Goal: Entertainment & Leisure: Consume media (video, audio)

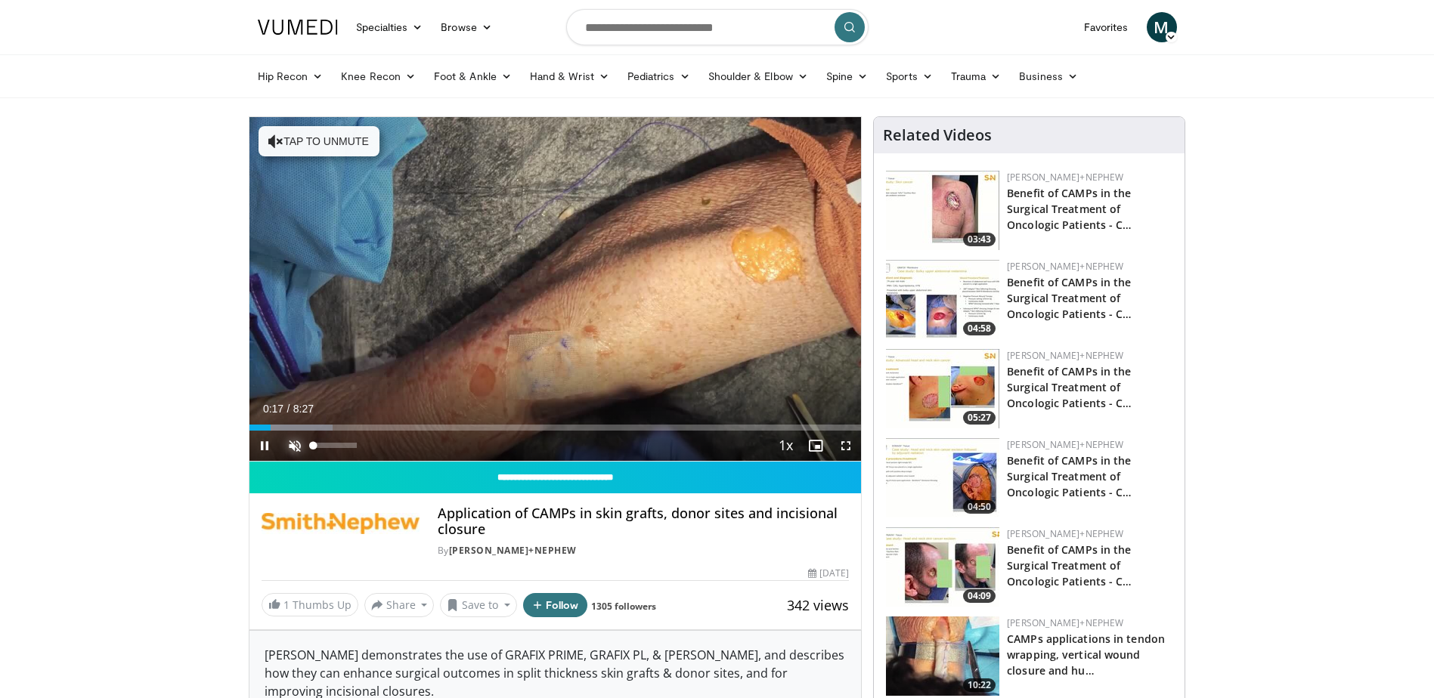
click at [286, 448] on span "Video Player" at bounding box center [295, 446] width 30 height 30
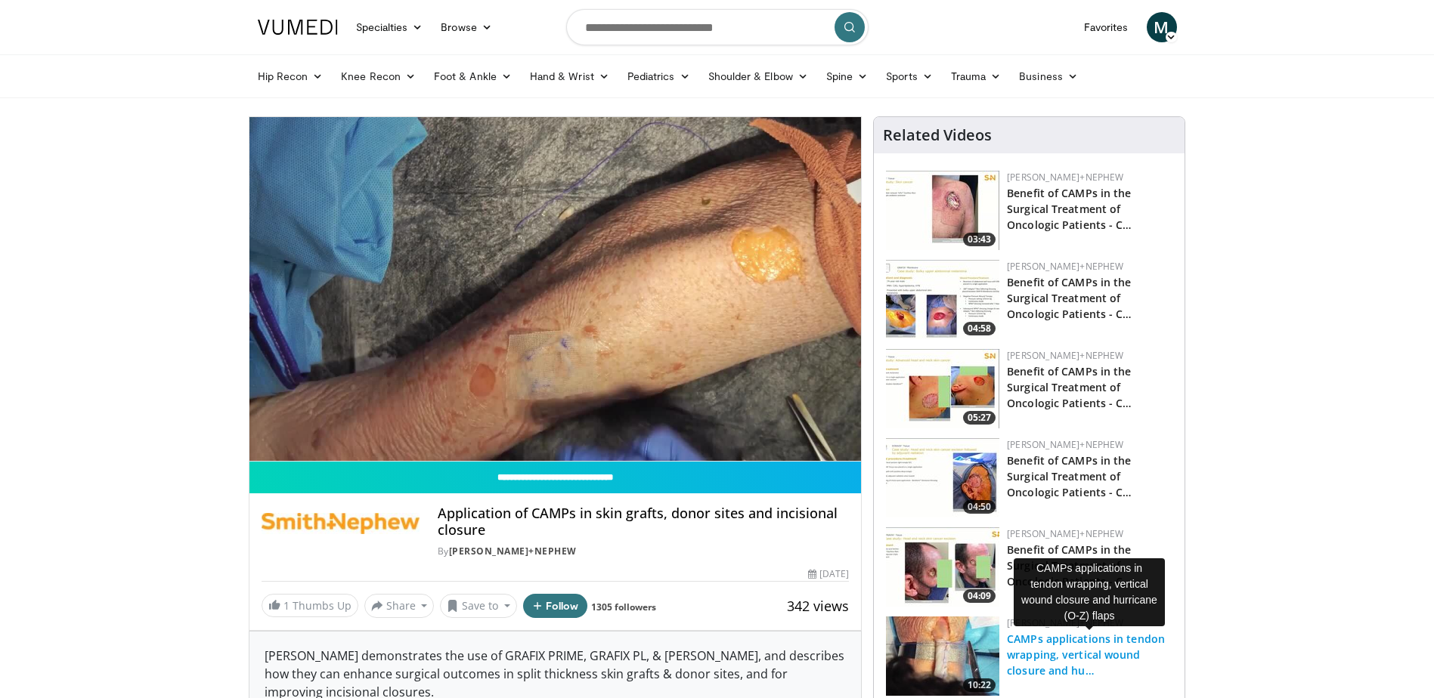
drag, startPoint x: 1068, startPoint y: 652, endPoint x: 1120, endPoint y: 636, distance: 54.7
click at [1068, 652] on link "CAMPs applications in tendon wrapping, vertical wound closure and hu…" at bounding box center [1086, 655] width 158 height 46
